Goal: Find specific page/section: Find specific page/section

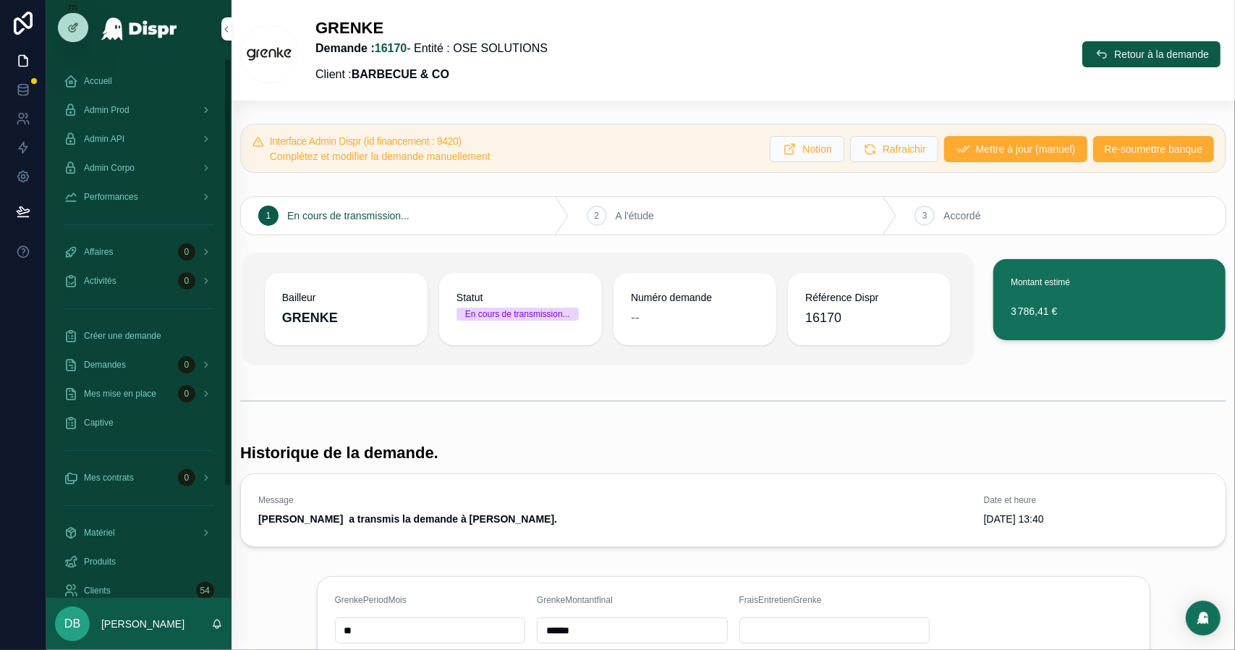
click at [174, 118] on div "Admin Prod" at bounding box center [139, 109] width 150 height 23
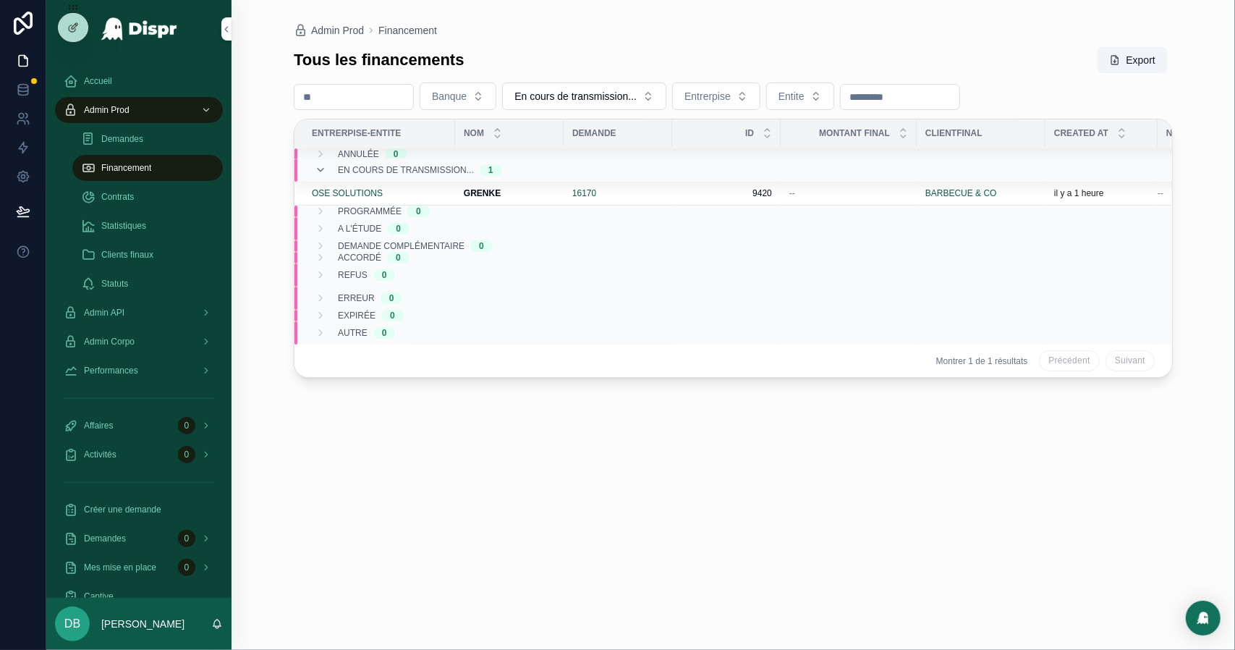
click at [164, 231] on div "Statistiques" at bounding box center [147, 225] width 133 height 23
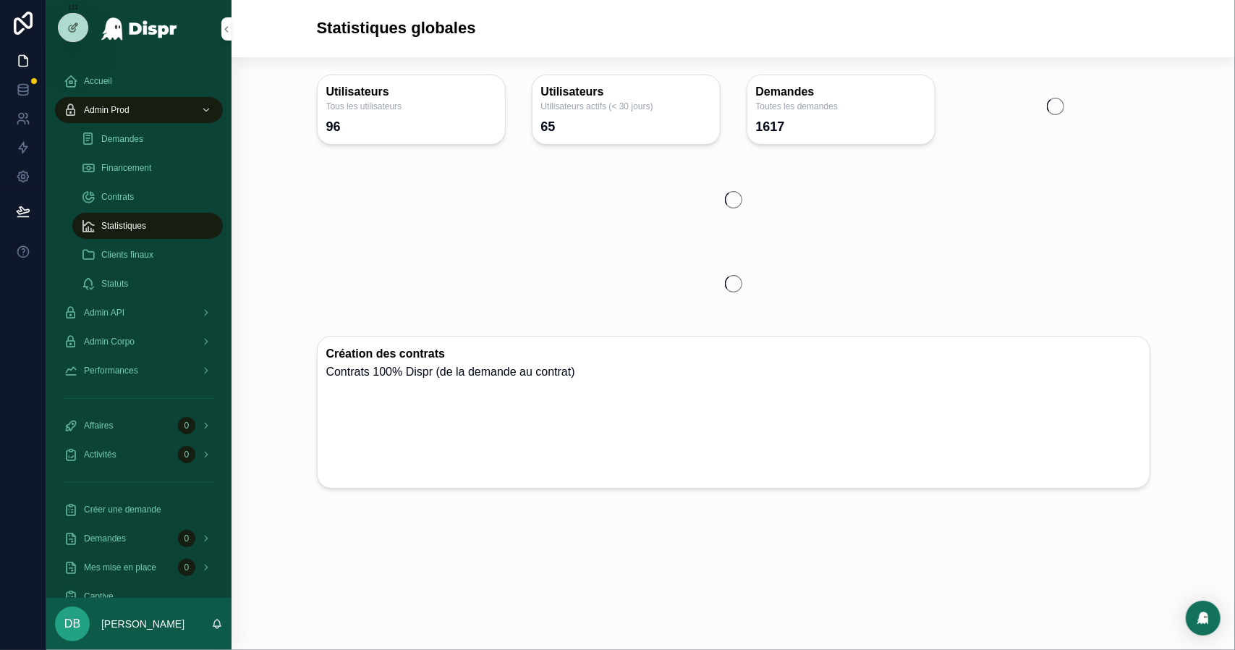
click at [158, 170] on div "Financement" at bounding box center [147, 167] width 133 height 23
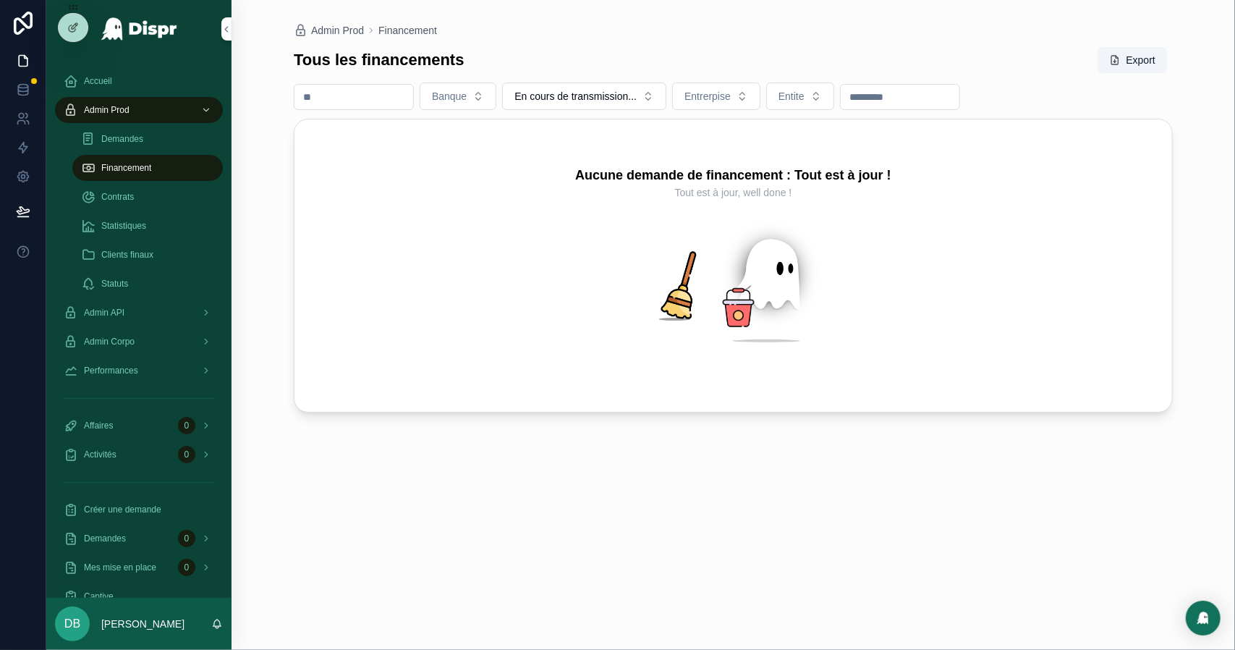
click at [143, 229] on span "Statistiques" at bounding box center [123, 226] width 45 height 12
